Goal: Check status: Check status

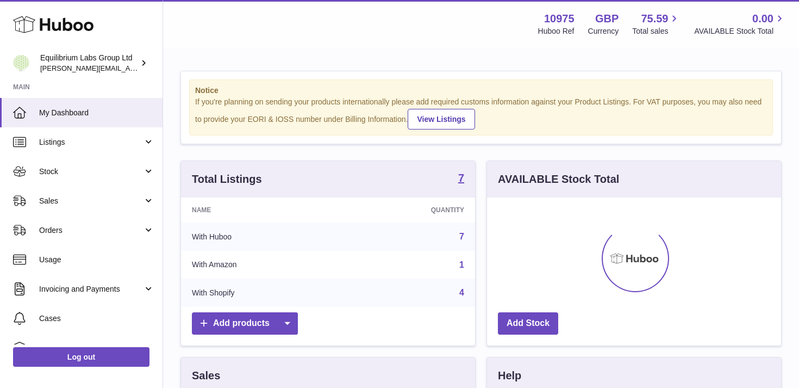
scroll to position [170, 294]
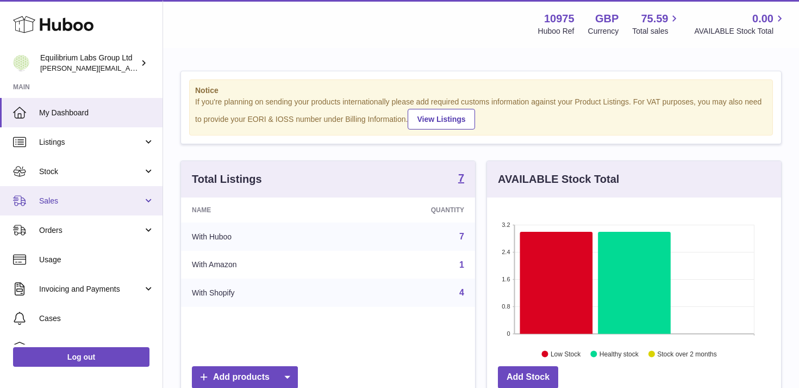
click at [129, 203] on span "Sales" at bounding box center [91, 201] width 104 height 10
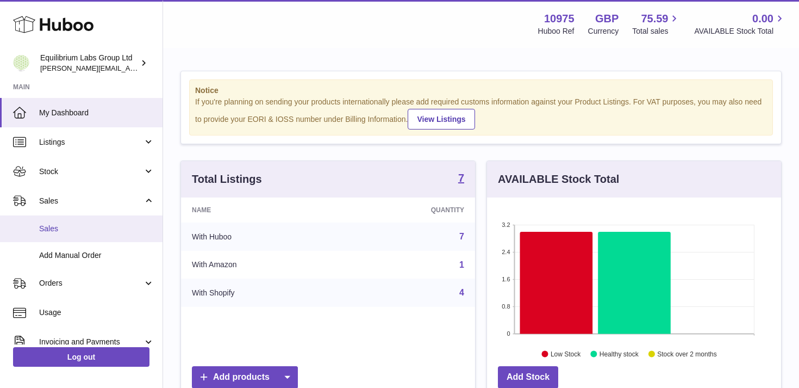
click at [118, 229] on span "Sales" at bounding box center [96, 228] width 115 height 10
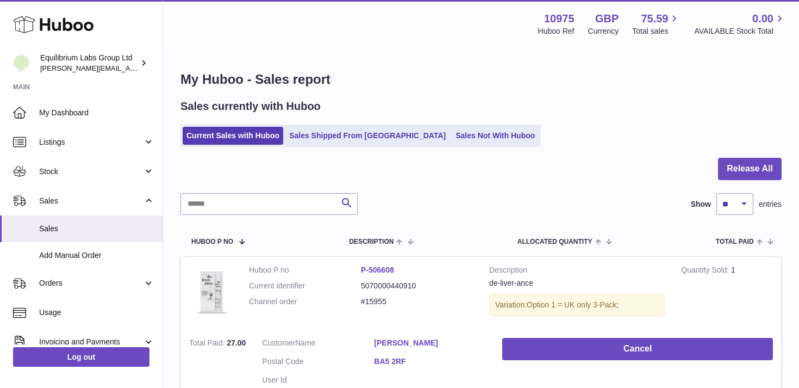
click at [452, 139] on link "Sales Not With Huboo" at bounding box center [495, 136] width 87 height 18
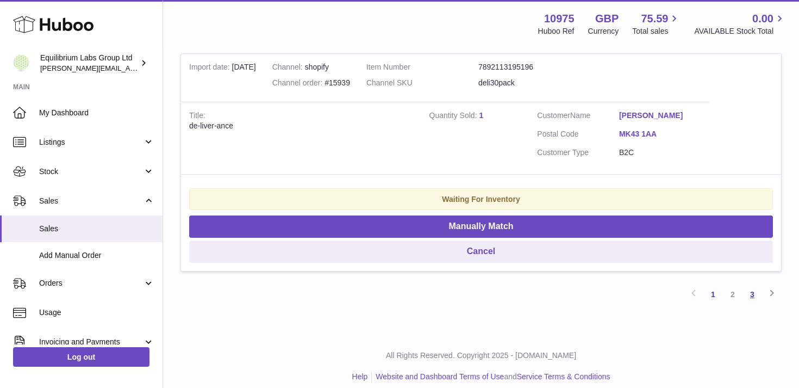
click at [754, 285] on link "3" at bounding box center [753, 294] width 20 height 20
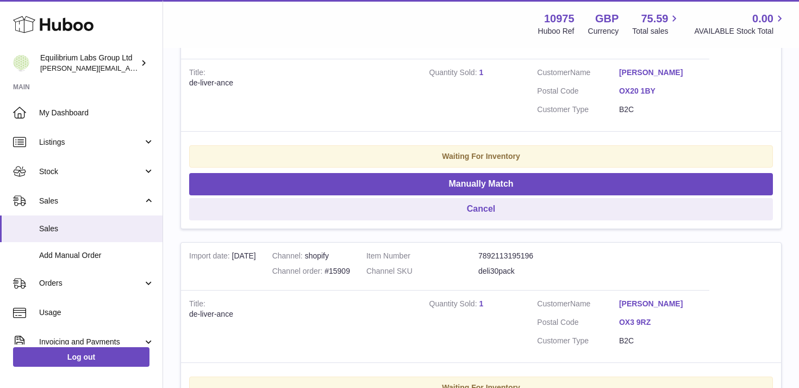
scroll to position [1392, 0]
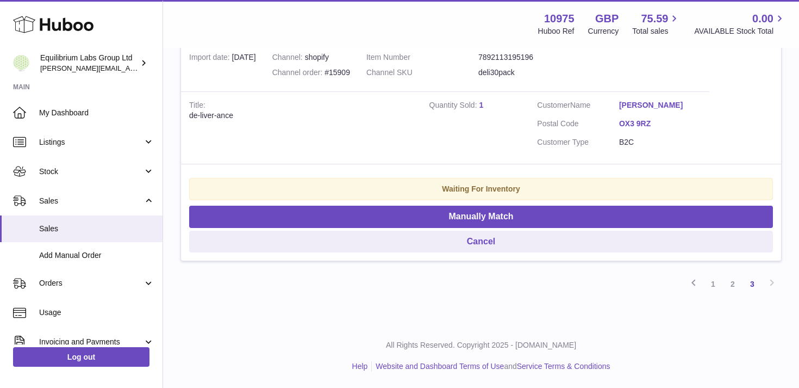
drag, startPoint x: 520, startPoint y: 373, endPoint x: 521, endPoint y: 355, distance: 18.5
click at [521, 356] on div "All Rights Reserved. Copyright 2025 - Huboo.co.uk Help Website and Dashboard Te…" at bounding box center [481, 356] width 636 height 64
click at [522, 357] on div "All Rights Reserved. Copyright 2025 - Huboo.co.uk Help Website and Dashboard Te…" at bounding box center [481, 356] width 636 height 64
drag, startPoint x: 522, startPoint y: 358, endPoint x: 515, endPoint y: 364, distance: 9.3
click at [517, 363] on div "All Rights Reserved. Copyright 2025 - Huboo.co.uk Help Website and Dashboard Te…" at bounding box center [481, 356] width 636 height 64
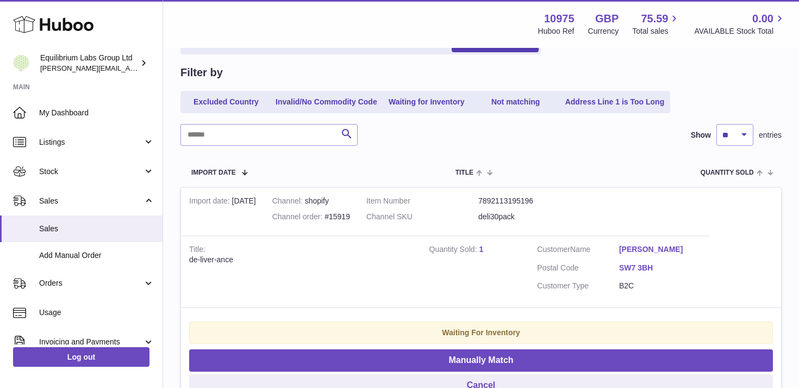
scroll to position [0, 0]
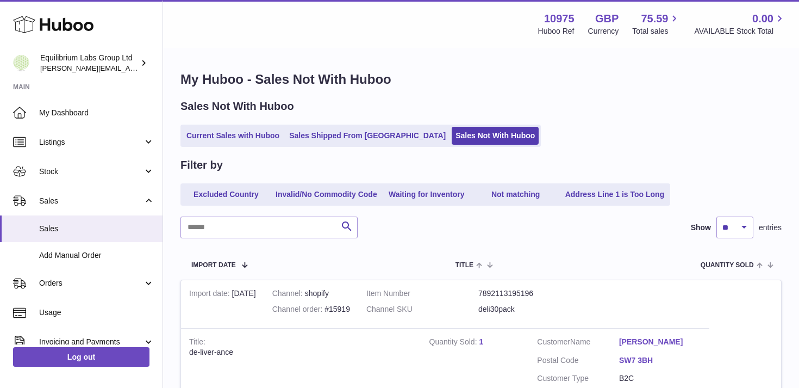
click at [316, 126] on ul "Current Sales with Huboo Sales Shipped From Huboo Sales Not With Huboo" at bounding box center [361, 136] width 361 height 22
click at [318, 132] on link "Sales Shipped From Huboo" at bounding box center [367, 136] width 164 height 18
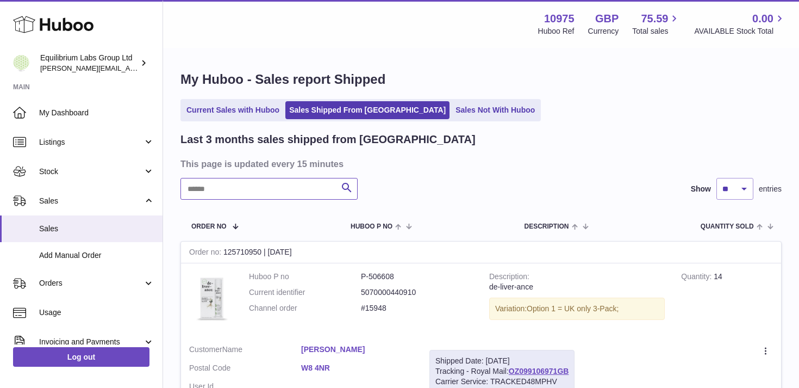
click at [237, 192] on input "text" at bounding box center [269, 189] width 177 height 22
type input "*****"
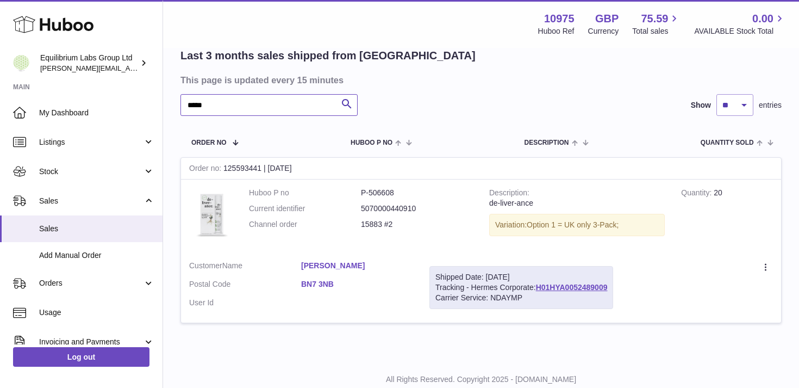
scroll to position [117, 0]
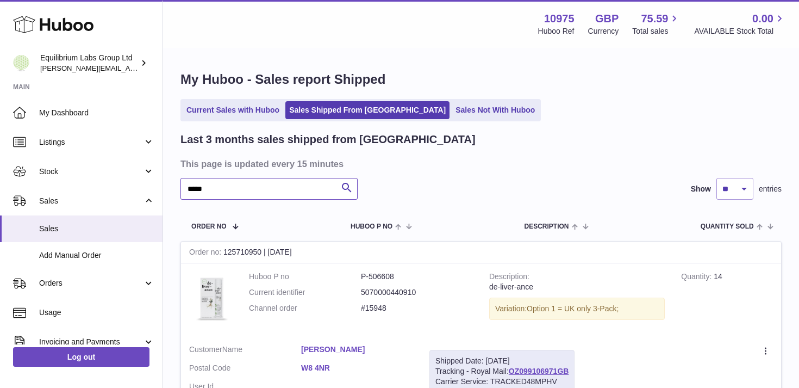
click at [253, 191] on input "*****" at bounding box center [269, 189] width 177 height 22
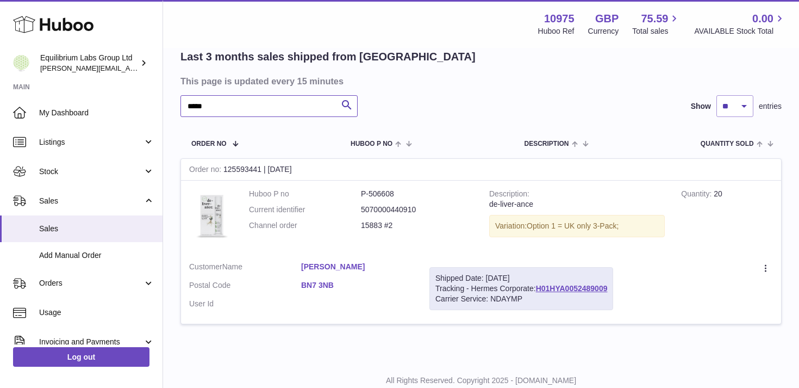
scroll to position [117, 0]
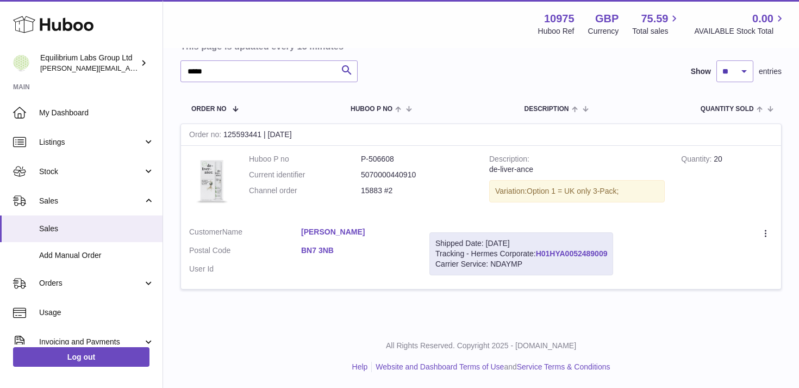
click at [567, 250] on link "H01HYA0052489009" at bounding box center [572, 253] width 72 height 9
